Goal: Task Accomplishment & Management: Manage account settings

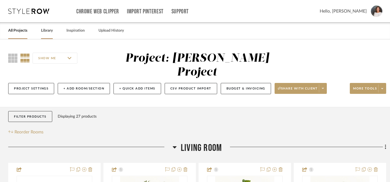
click at [46, 33] on link "Library" at bounding box center [47, 30] width 12 height 7
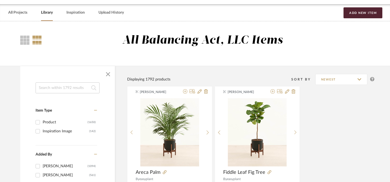
scroll to position [30, 0]
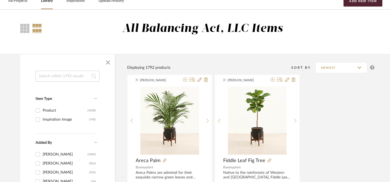
click at [79, 79] on input at bounding box center [68, 76] width 64 height 11
type input "[PERSON_NAME]"
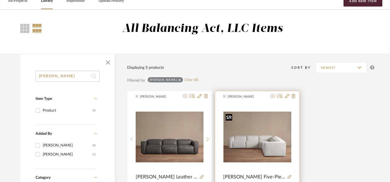
click at [261, 138] on div at bounding box center [257, 173] width 68 height 141
click at [261, 135] on img "0" at bounding box center [257, 137] width 68 height 51
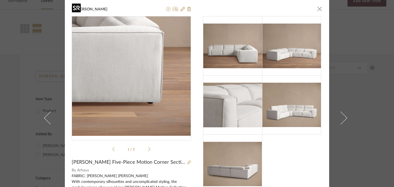
scroll to position [49, 0]
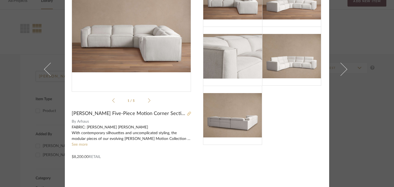
click at [187, 114] on icon at bounding box center [189, 114] width 4 height 4
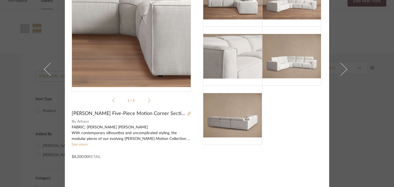
click at [136, 45] on img "0" at bounding box center [131, 26] width 119 height 89
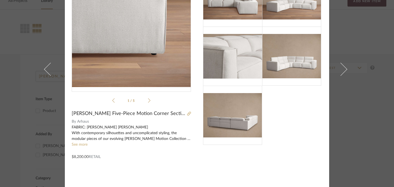
click at [168, 54] on img "0" at bounding box center [131, 26] width 119 height 89
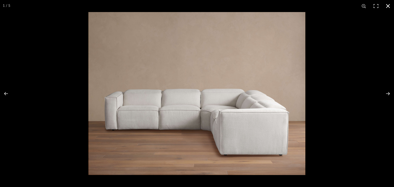
click at [388, 10] on button at bounding box center [388, 6] width 12 height 12
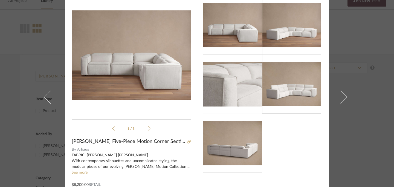
scroll to position [0, 0]
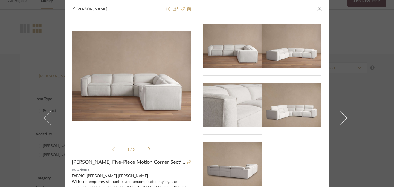
click at [181, 9] on icon at bounding box center [183, 9] width 4 height 4
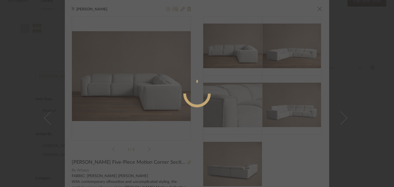
radio input "true"
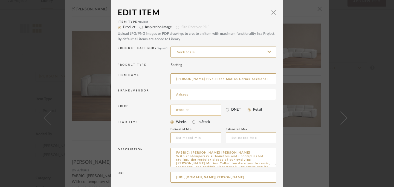
click at [192, 110] on input "8200.00" at bounding box center [195, 109] width 51 height 11
drag, startPoint x: 192, startPoint y: 110, endPoint x: 168, endPoint y: 109, distance: 23.9
click at [170, 109] on div "8200.00 DNET Retail" at bounding box center [223, 109] width 106 height 11
type input "$13,500.00"
click at [299, 158] on div "Edit Item × Item Type required Product Inspiration Image Site Photo or PDF Uplo…" at bounding box center [197, 93] width 394 height 187
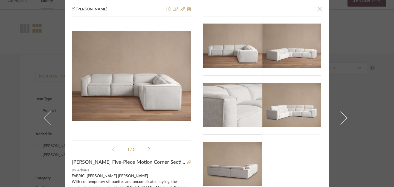
click at [318, 10] on span "button" at bounding box center [319, 8] width 11 height 11
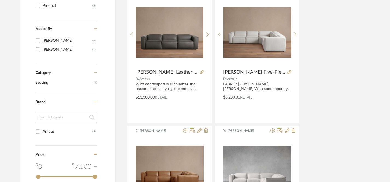
scroll to position [135, 0]
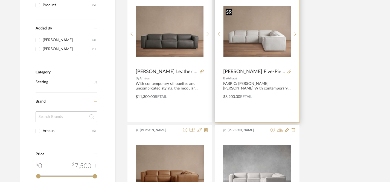
click at [272, 37] on img "0" at bounding box center [257, 31] width 68 height 51
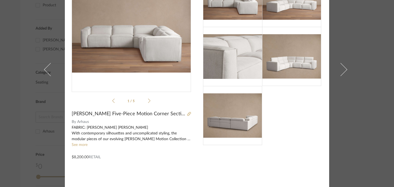
scroll to position [0, 0]
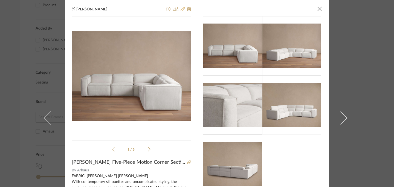
click at [181, 11] on icon at bounding box center [183, 9] width 4 height 4
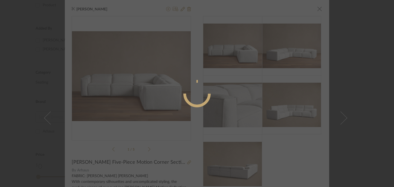
radio input "true"
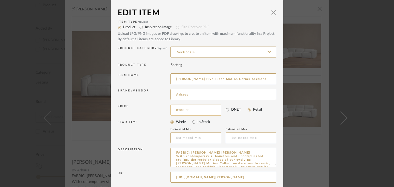
drag, startPoint x: 199, startPoint y: 112, endPoint x: 172, endPoint y: 109, distance: 26.7
click at [172, 109] on input "8200.00" at bounding box center [195, 109] width 51 height 11
drag, startPoint x: 173, startPoint y: 109, endPoint x: 221, endPoint y: 110, distance: 47.9
click at [221, 110] on div "8200.00 DNET Retail" at bounding box center [223, 109] width 106 height 11
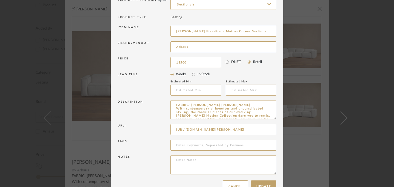
scroll to position [62, 0]
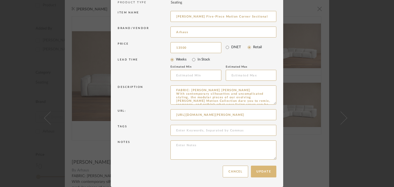
type input "$13,500.00"
click at [263, 173] on button "Update" at bounding box center [263, 171] width 25 height 12
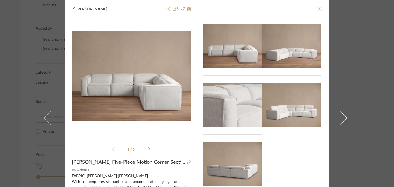
click at [317, 10] on span "button" at bounding box center [319, 8] width 11 height 11
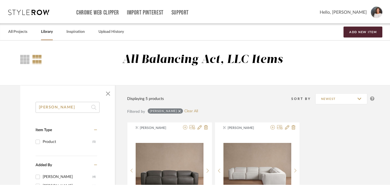
scroll to position [0, 0]
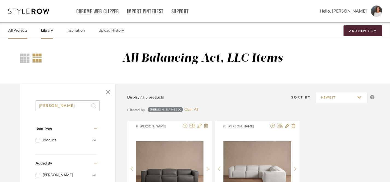
click at [19, 33] on link "All Projects" at bounding box center [17, 30] width 19 height 7
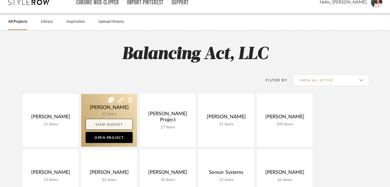
scroll to position [14, 0]
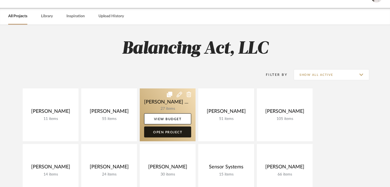
click at [171, 134] on link "Open Project" at bounding box center [167, 131] width 47 height 11
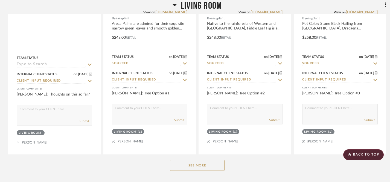
scroll to position [264, 0]
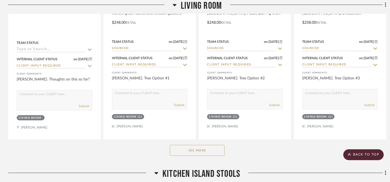
click at [196, 145] on button "See More" at bounding box center [197, 150] width 55 height 11
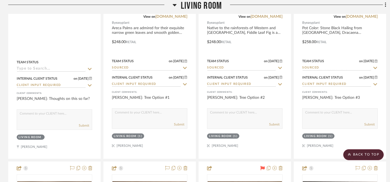
scroll to position [246, 0]
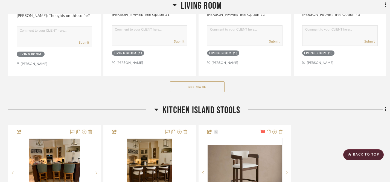
scroll to position [329, 0]
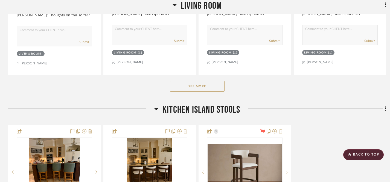
click at [199, 81] on button "See More" at bounding box center [197, 86] width 55 height 11
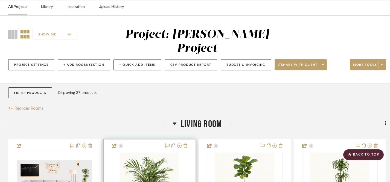
scroll to position [24, 0]
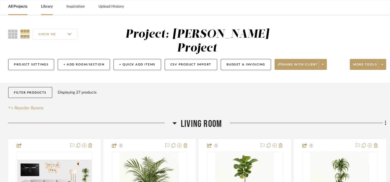
click at [48, 8] on link "Library" at bounding box center [47, 6] width 12 height 7
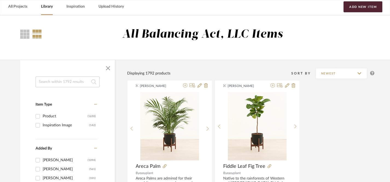
click at [64, 80] on input at bounding box center [68, 82] width 64 height 11
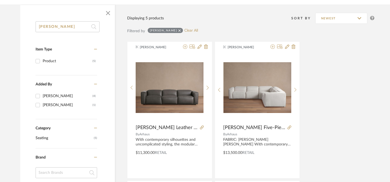
scroll to position [83, 0]
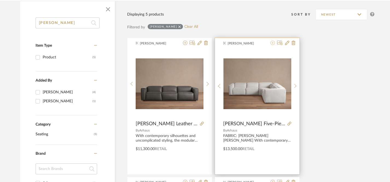
type input "[PERSON_NAME]"
click at [273, 43] on icon at bounding box center [272, 43] width 4 height 4
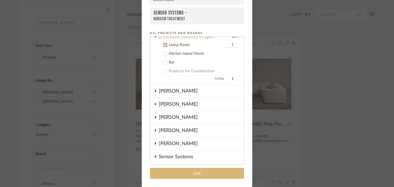
scroll to position [49, 0]
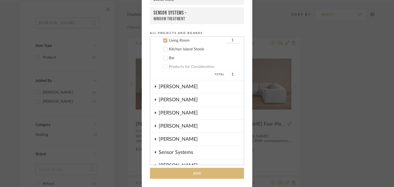
click at [209, 173] on button "Add" at bounding box center [197, 173] width 94 height 11
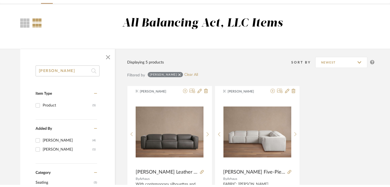
scroll to position [0, 0]
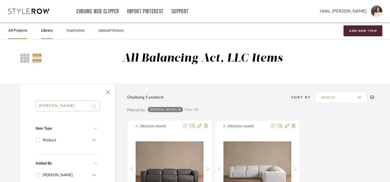
click at [19, 30] on link "All Projects" at bounding box center [17, 30] width 19 height 7
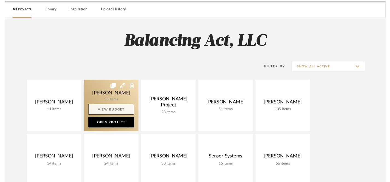
scroll to position [22, 0]
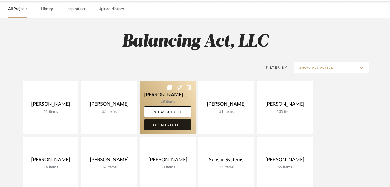
click at [166, 127] on link "Open Project" at bounding box center [167, 124] width 47 height 11
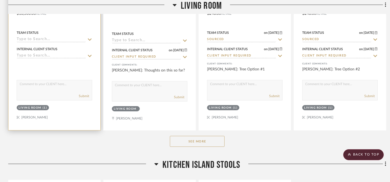
scroll to position [279, 0]
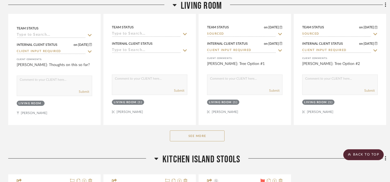
click at [183, 131] on button "See More" at bounding box center [197, 136] width 55 height 11
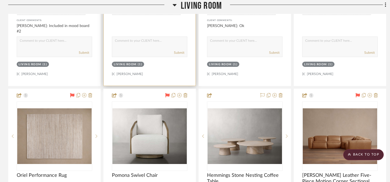
scroll to position [1050, 0]
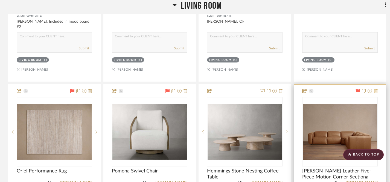
click at [377, 89] on icon at bounding box center [376, 91] width 4 height 4
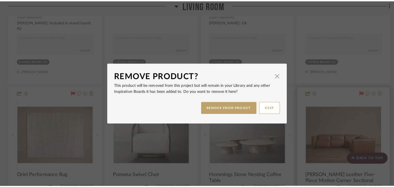
scroll to position [0, 0]
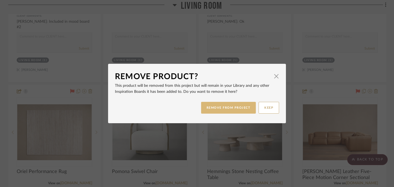
click at [226, 107] on button "REMOVE FROM PROJECT" at bounding box center [228, 108] width 55 height 12
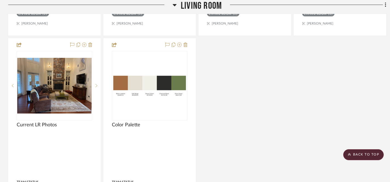
scroll to position [1332, 0]
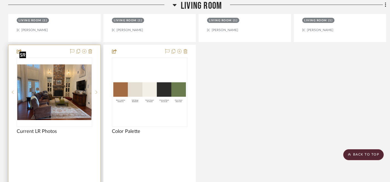
click at [69, 87] on img "0" at bounding box center [54, 93] width 74 height 56
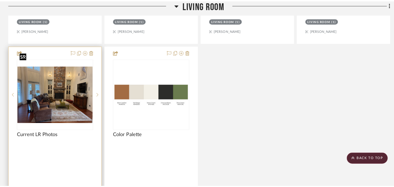
scroll to position [0, 0]
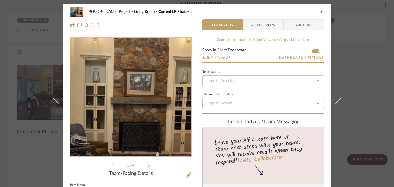
click at [133, 86] on img "0" at bounding box center [130, 97] width 121 height 91
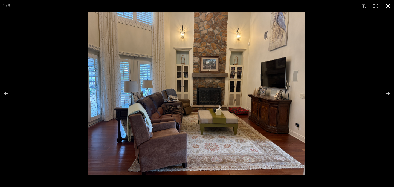
click at [389, 8] on button at bounding box center [388, 6] width 12 height 12
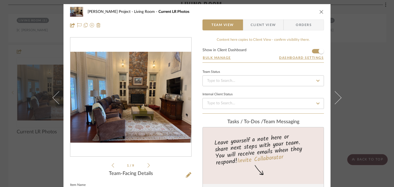
click at [319, 14] on icon "close" at bounding box center [321, 12] width 4 height 4
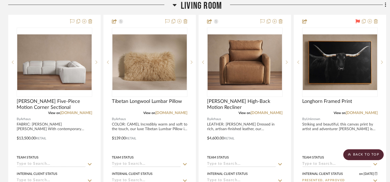
scroll to position [391, 0]
